Goal: Task Accomplishment & Management: Use online tool/utility

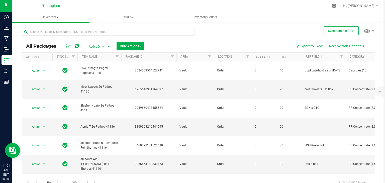
click at [59, 42] on div "All Packages Active Only Active Only Lab Samples Locked All External Internal B…" at bounding box center [198, 46] width 352 height 13
click at [59, 29] on input "text" at bounding box center [108, 32] width 173 height 8
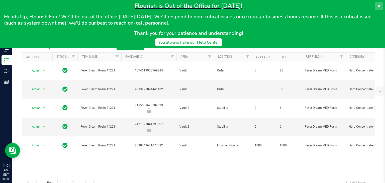
type input "41221"
click at [375, 4] on button at bounding box center [379, 6] width 8 height 8
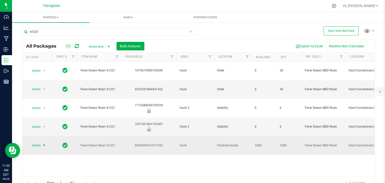
click at [38, 142] on span "Action" at bounding box center [34, 145] width 14 height 7
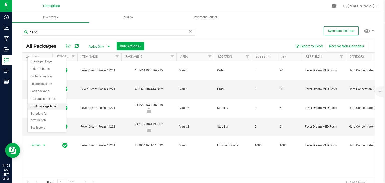
click at [45, 107] on li "Print package label" at bounding box center [47, 107] width 39 height 8
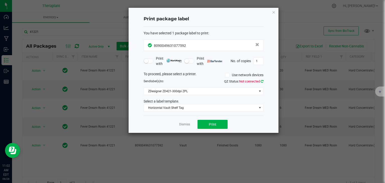
click at [262, 82] on icon at bounding box center [262, 81] width 3 height 3
click at [210, 125] on span "Print" at bounding box center [213, 124] width 8 height 4
click at [220, 90] on span "ZDesigner ZD421-300dpi ZPL" at bounding box center [200, 91] width 113 height 7
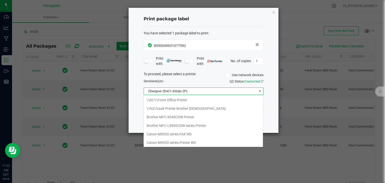
scroll to position [7, 120]
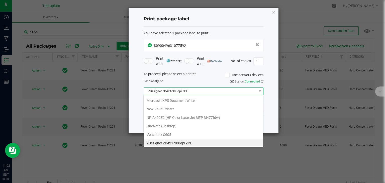
click at [175, 143] on ZPL "ZDesigner ZD421-300dpi ZPL" at bounding box center [203, 143] width 119 height 9
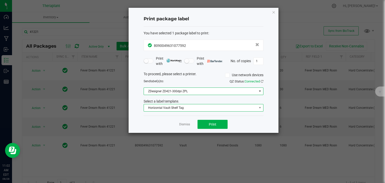
click at [182, 111] on span "Horizontal Vault Shelf Tag" at bounding box center [200, 107] width 113 height 7
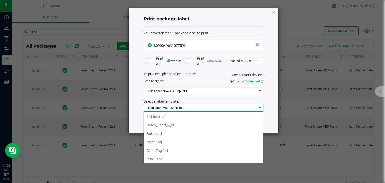
scroll to position [26, 0]
click at [178, 158] on li "Horizontal Vault Shelf Tag" at bounding box center [203, 159] width 119 height 9
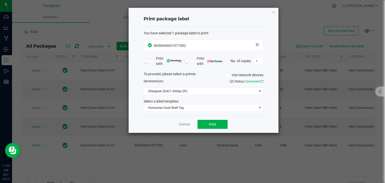
click at [162, 118] on div "Dismiss Print" at bounding box center [204, 124] width 120 height 17
click at [212, 125] on span "Print" at bounding box center [213, 124] width 8 height 4
click at [208, 125] on button "Print" at bounding box center [212, 124] width 30 height 9
click at [273, 10] on icon "button" at bounding box center [274, 12] width 4 height 6
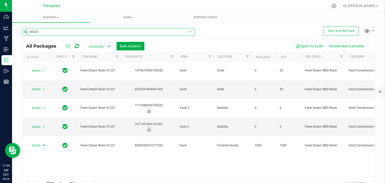
click at [54, 32] on input "41221" at bounding box center [108, 32] width 173 height 8
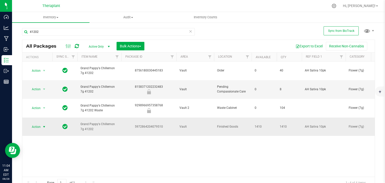
click at [45, 125] on span "select" at bounding box center [44, 127] width 4 height 4
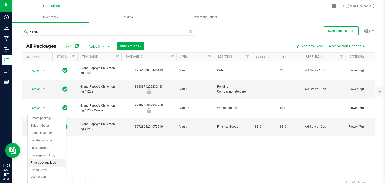
click at [48, 163] on li "Print package label" at bounding box center [47, 163] width 39 height 8
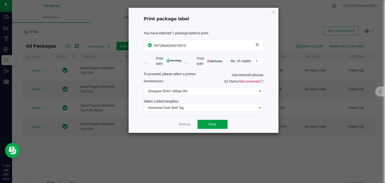
click at [214, 124] on span "Print" at bounding box center [213, 124] width 8 height 4
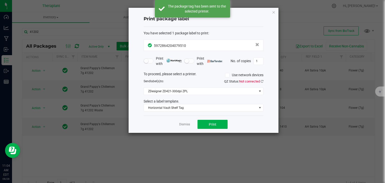
drag, startPoint x: 277, startPoint y: 12, endPoint x: 273, endPoint y: 12, distance: 3.3
click at [273, 12] on icon "button" at bounding box center [274, 12] width 4 height 6
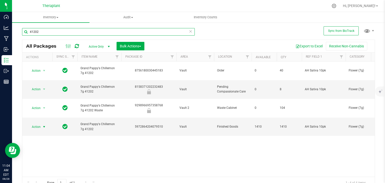
click at [93, 35] on div "41202" at bounding box center [108, 32] width 173 height 8
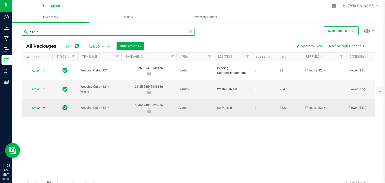
type input "41214"
click at [36, 104] on span "Action" at bounding box center [34, 107] width 14 height 7
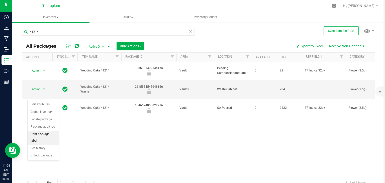
click at [44, 135] on li "Print package label" at bounding box center [43, 138] width 31 height 14
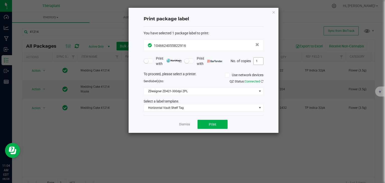
click at [254, 58] on input "1" at bounding box center [259, 61] width 10 height 7
type input "2"
click at [220, 124] on button "Print" at bounding box center [212, 124] width 30 height 9
click at [272, 10] on icon "button" at bounding box center [274, 12] width 4 height 6
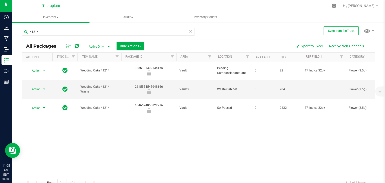
click at [189, 31] on icon at bounding box center [191, 31] width 4 height 6
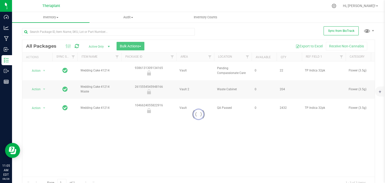
click at [207, 34] on div "Loading... All Packages Active Only Active Only Lab Samples Locked All External…" at bounding box center [198, 106] width 353 height 166
